Goal: Task Accomplishment & Management: Manage account settings

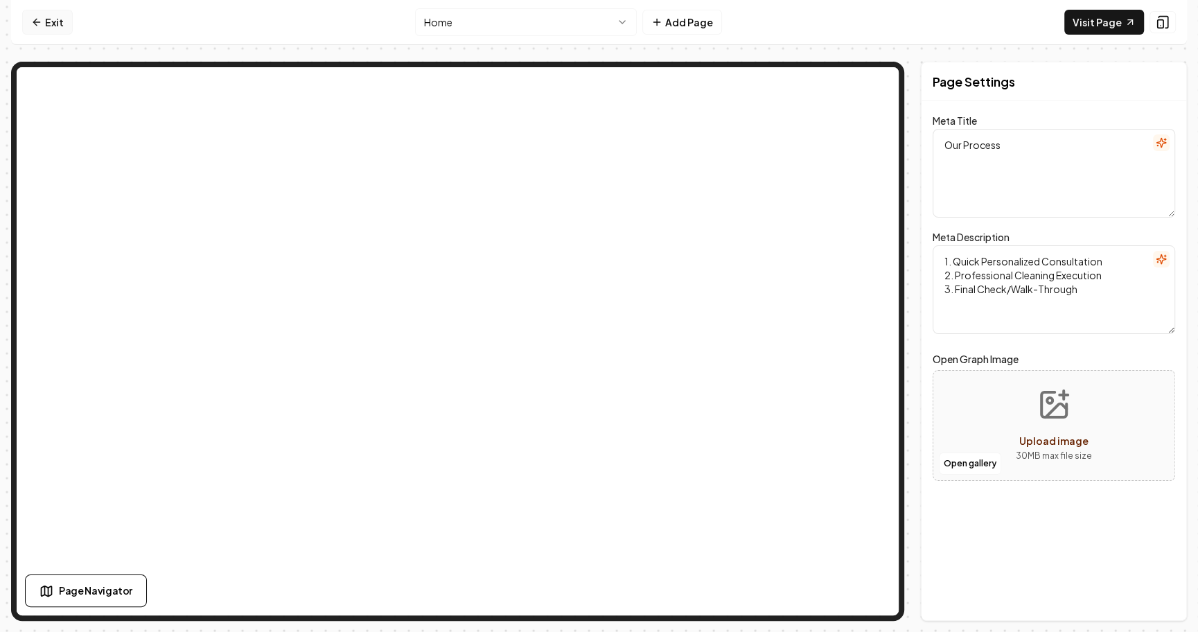
click at [58, 17] on link "Exit" at bounding box center [47, 22] width 51 height 25
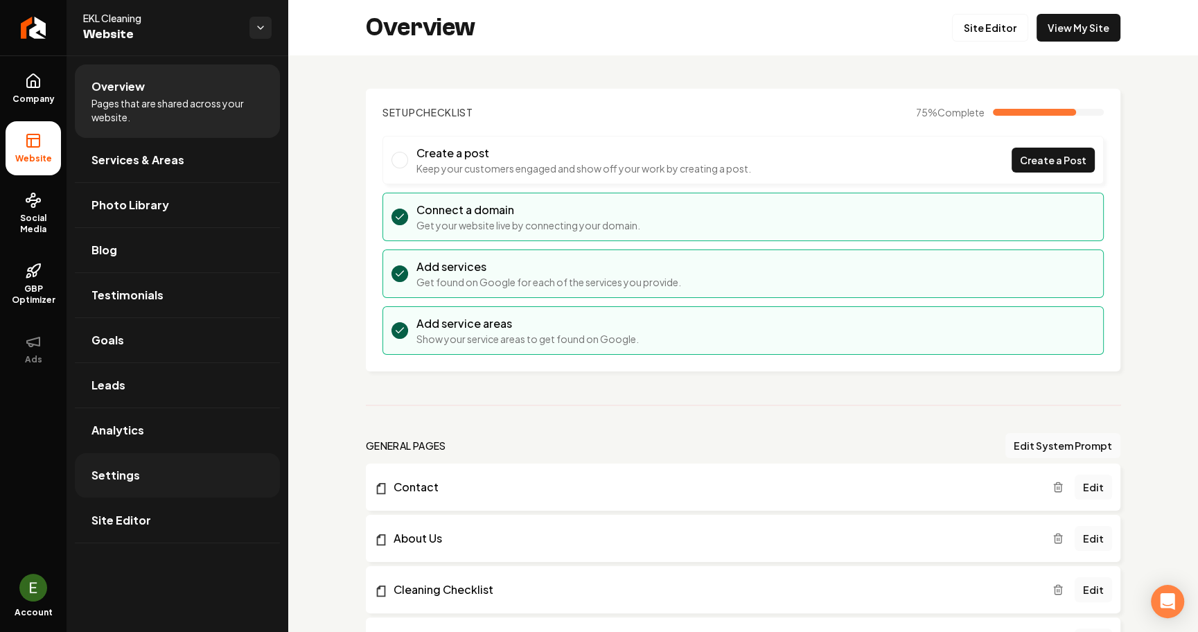
click at [131, 477] on span "Settings" at bounding box center [115, 475] width 49 height 17
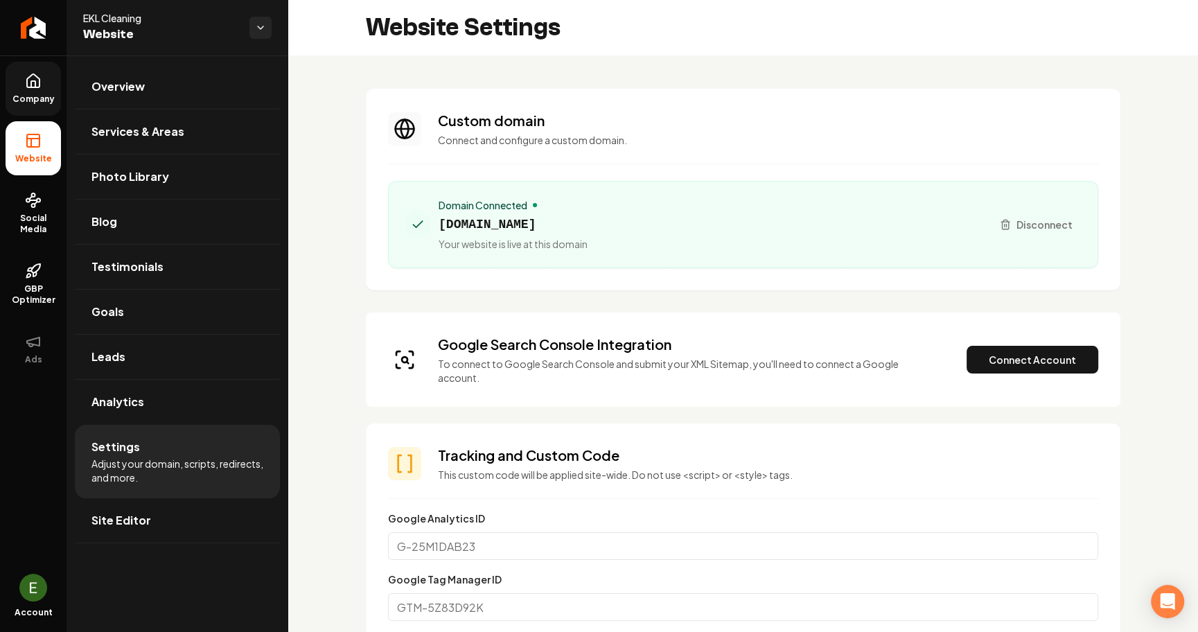
click at [35, 67] on link "Company" at bounding box center [33, 89] width 55 height 54
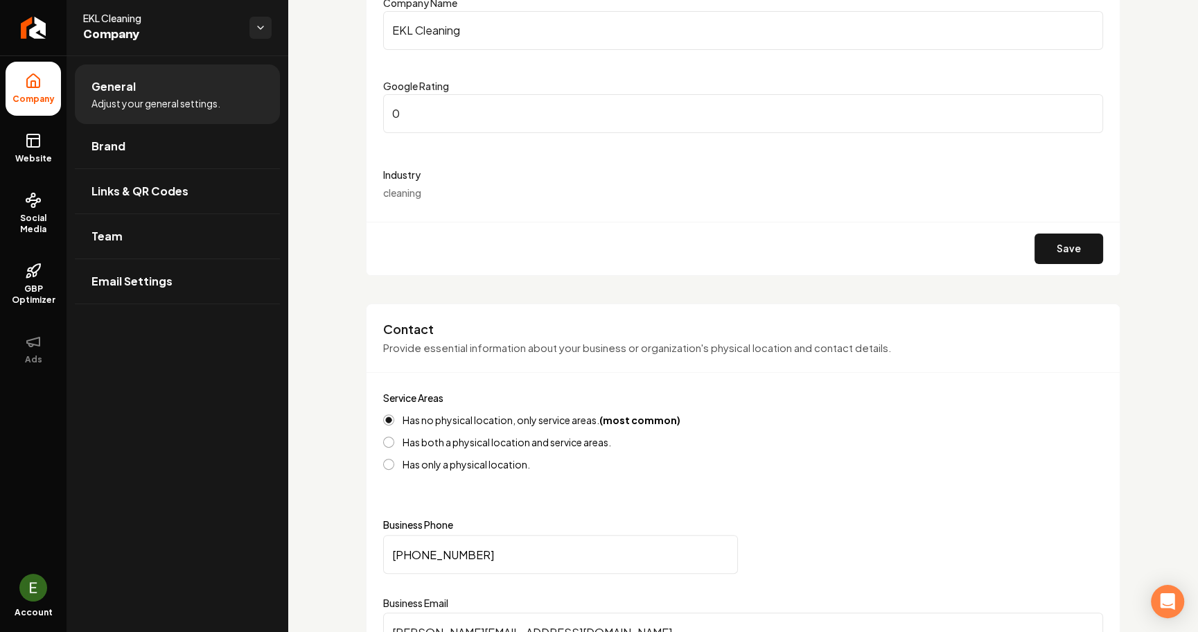
scroll to position [195, 0]
click at [33, 595] on img "Open user button" at bounding box center [33, 588] width 28 height 28
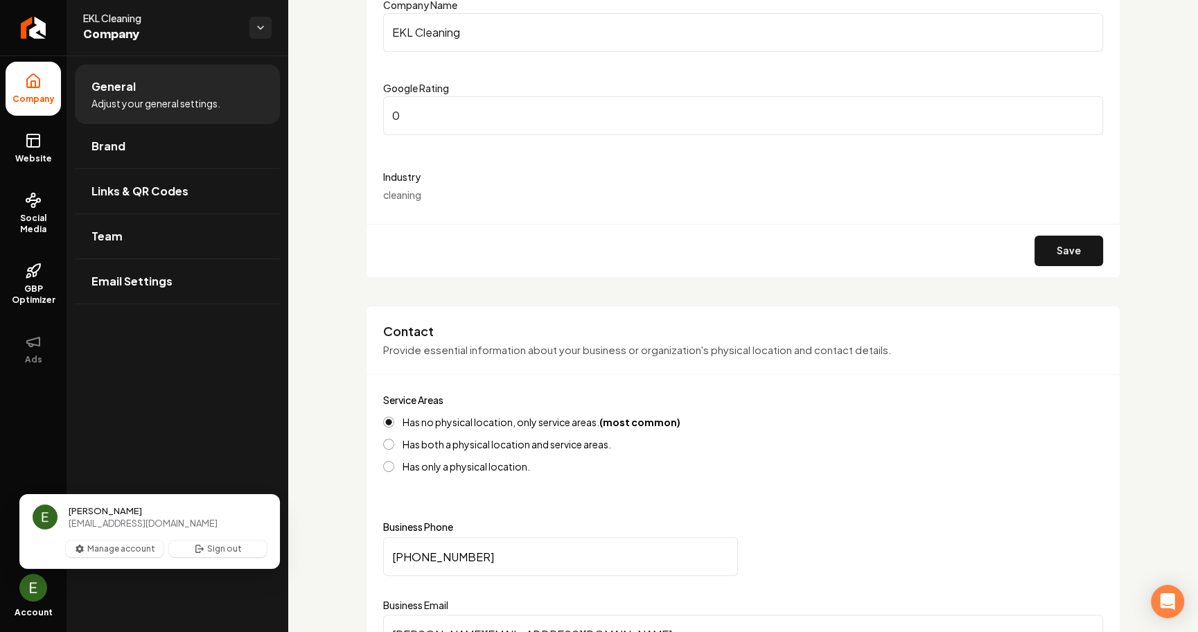
click at [106, 516] on span "[PERSON_NAME]" at bounding box center [105, 511] width 73 height 12
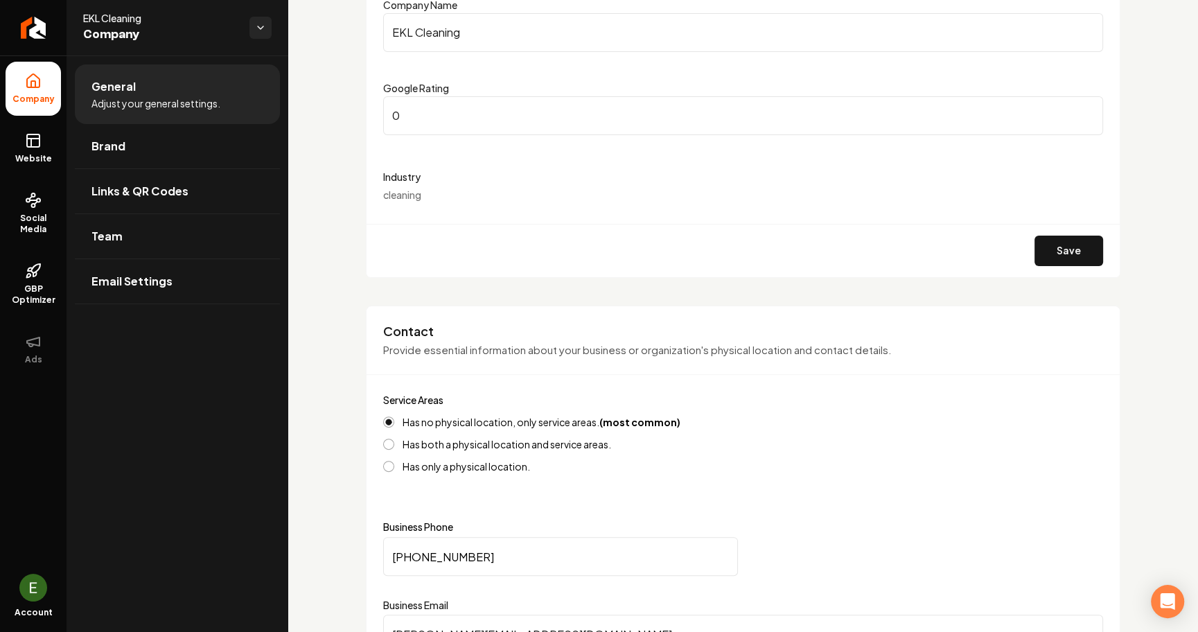
click at [38, 609] on span "Account" at bounding box center [34, 612] width 38 height 11
click at [33, 593] on img "Open user button" at bounding box center [33, 588] width 28 height 28
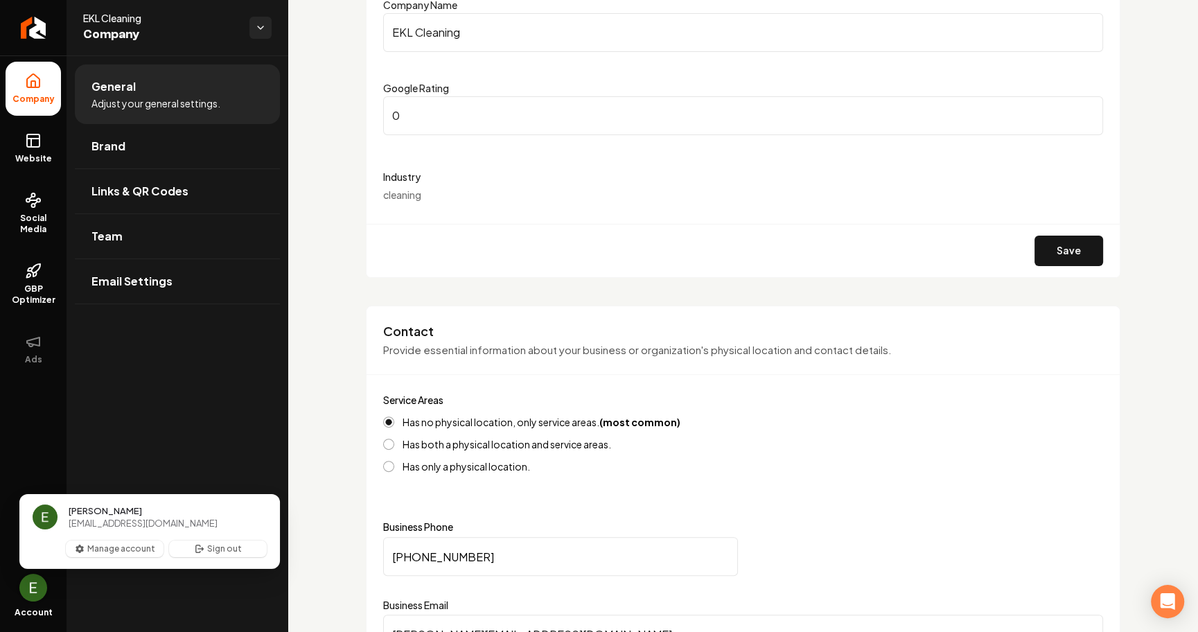
click at [33, 593] on img "Close user button" at bounding box center [33, 588] width 28 height 28
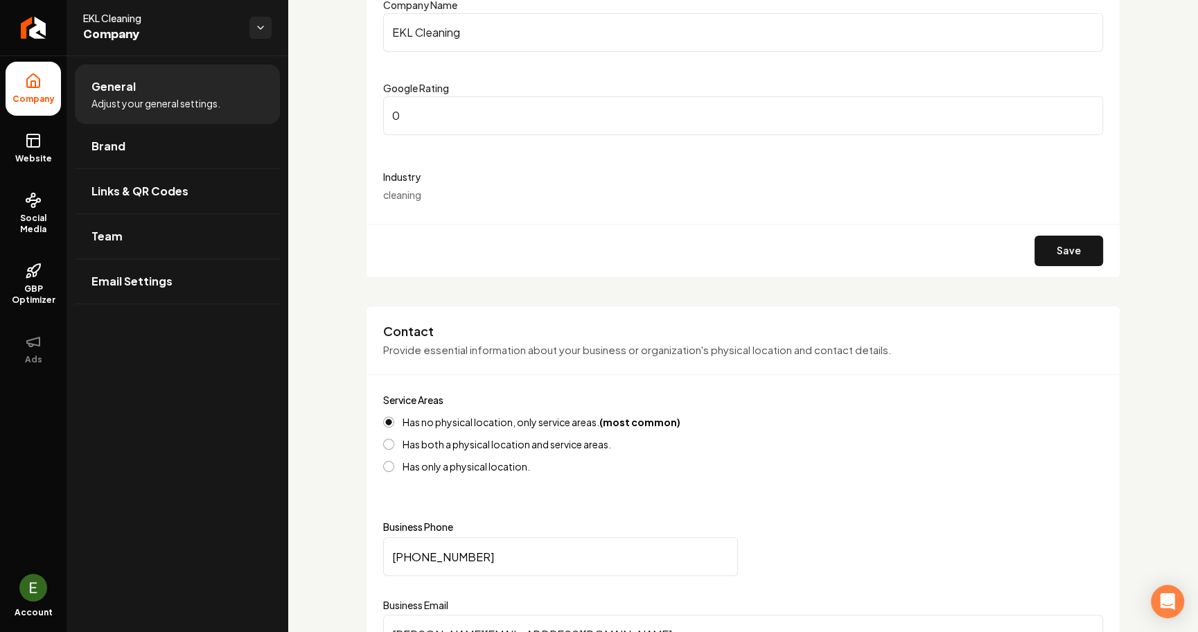
click at [33, 593] on img "Open user button" at bounding box center [33, 588] width 28 height 28
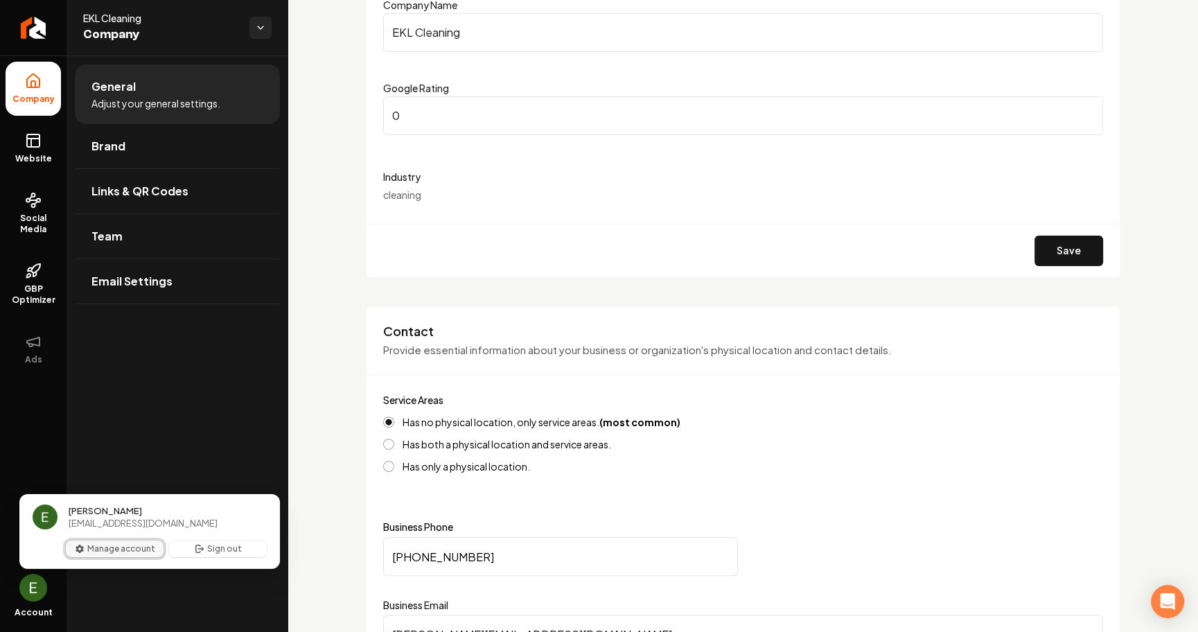
click at [100, 553] on button "Manage account" at bounding box center [115, 549] width 98 height 17
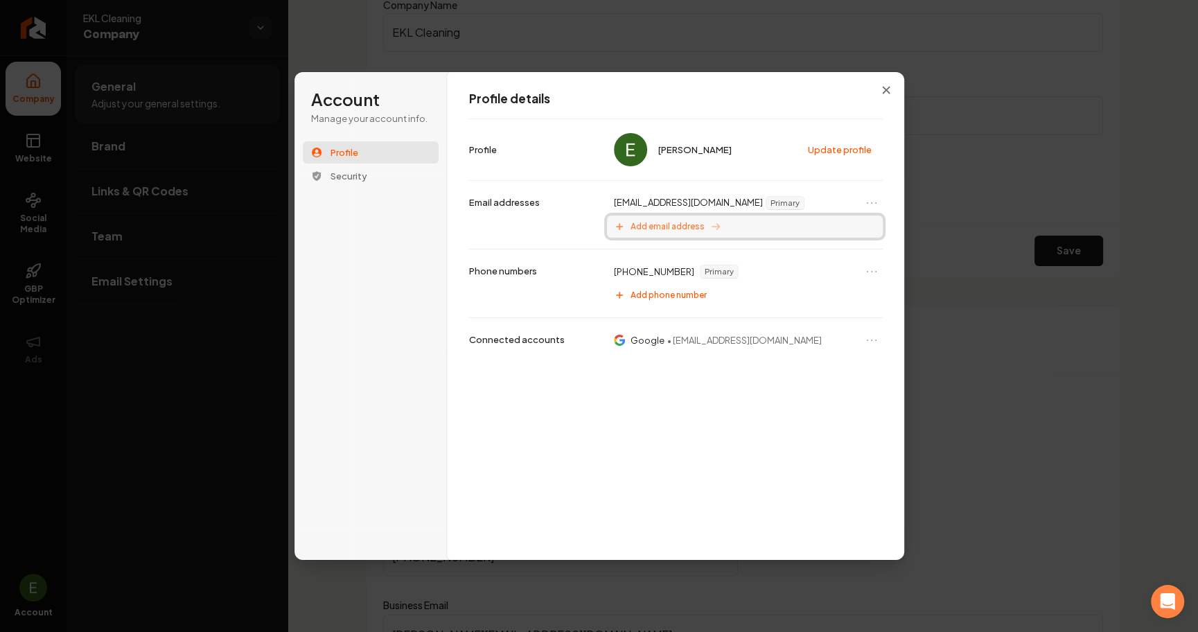
click at [678, 227] on span "Add email address" at bounding box center [668, 226] width 74 height 11
